Goal: Information Seeking & Learning: Learn about a topic

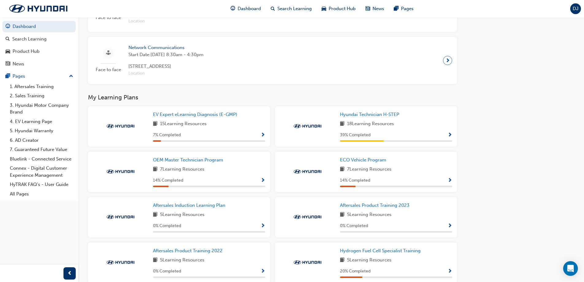
scroll to position [366, 0]
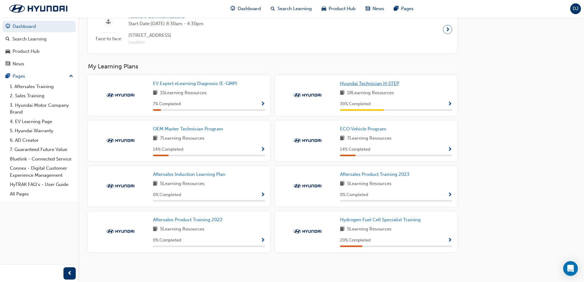
click at [381, 83] on span "Hyundai Technician H-STEP" at bounding box center [369, 84] width 59 height 6
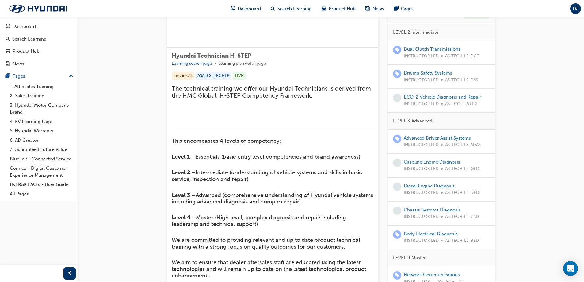
scroll to position [60, 0]
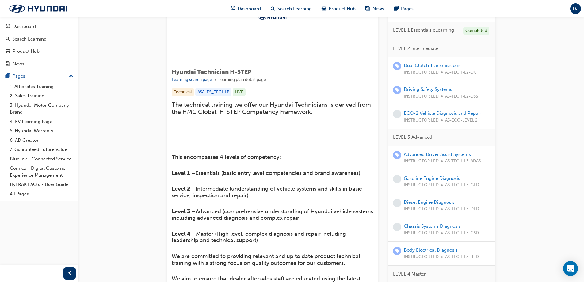
click at [451, 116] on link "ECO-2 Vehicle Diagnosis and Repair" at bounding box center [442, 113] width 78 height 6
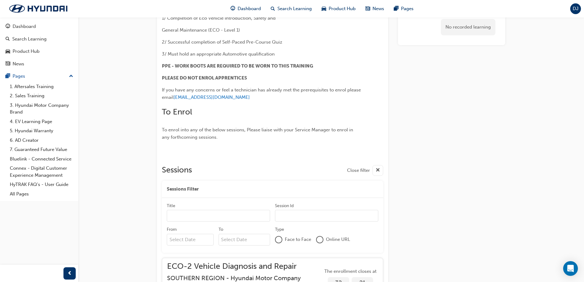
scroll to position [332, 0]
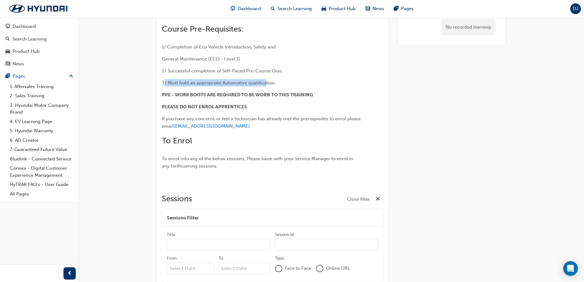
drag, startPoint x: 165, startPoint y: 83, endPoint x: 266, endPoint y: 81, distance: 101.1
click at [266, 81] on span "3/ Must hold an appropriate Automotive qualification" at bounding box center [218, 83] width 113 height 6
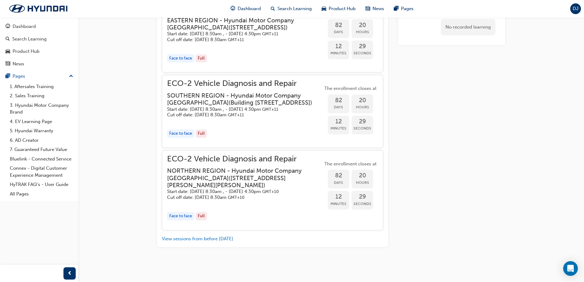
scroll to position [705, 0]
click at [35, 26] on div "Dashboard" at bounding box center [24, 26] width 23 height 7
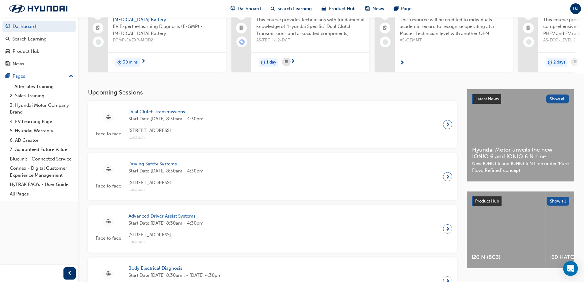
scroll to position [366, 0]
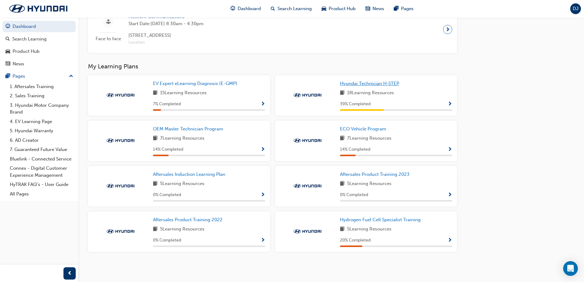
click at [353, 82] on span "Hyundai Technician H-STEP" at bounding box center [369, 84] width 59 height 6
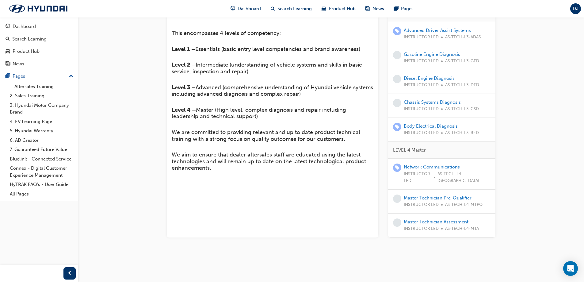
scroll to position [213, 0]
click at [445, 196] on link "Master Technician Pre-Qualifier" at bounding box center [437, 198] width 68 height 6
